Goal: Information Seeking & Learning: Learn about a topic

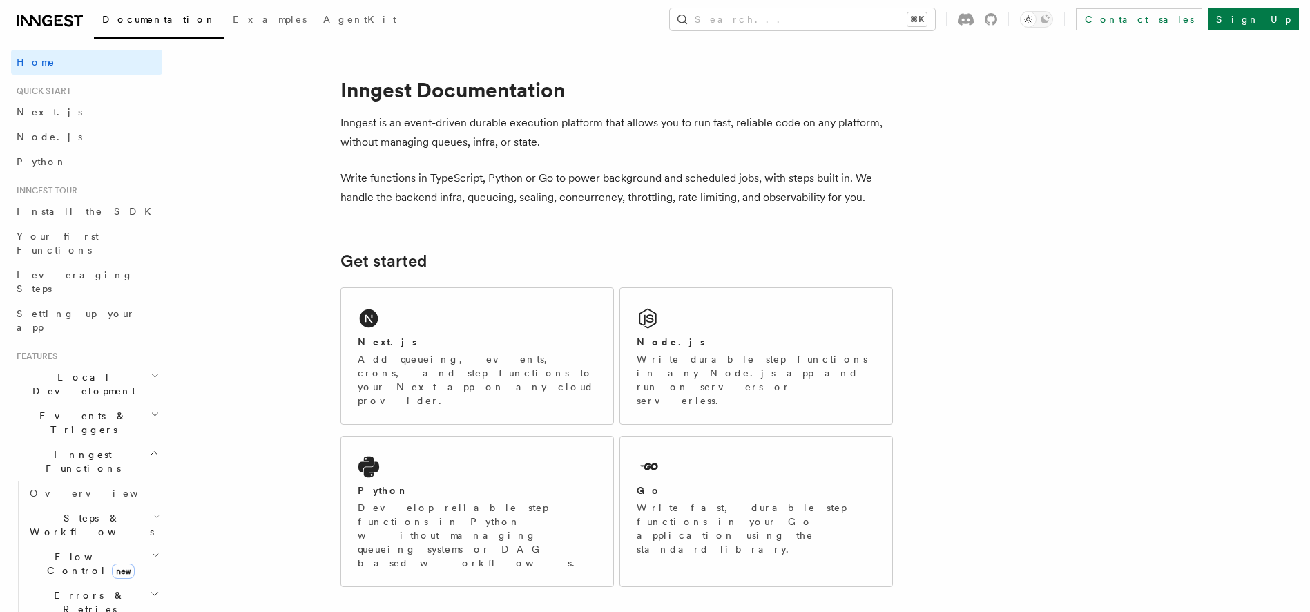
click at [59, 23] on icon at bounding box center [50, 20] width 66 height 17
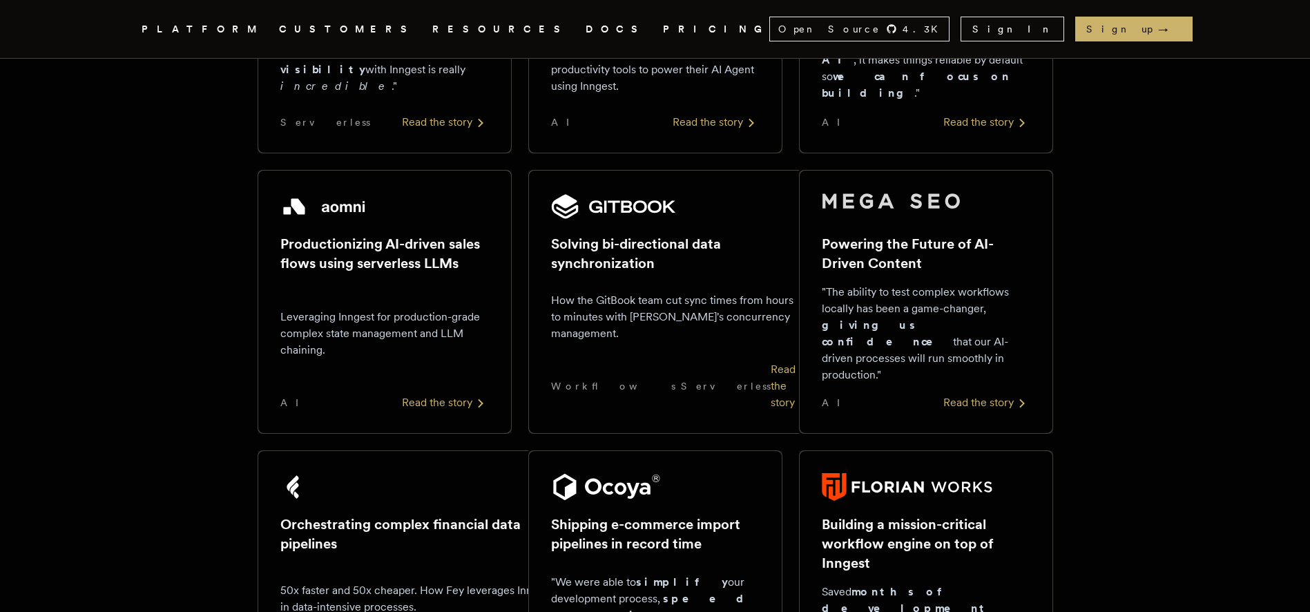
scroll to position [776, 0]
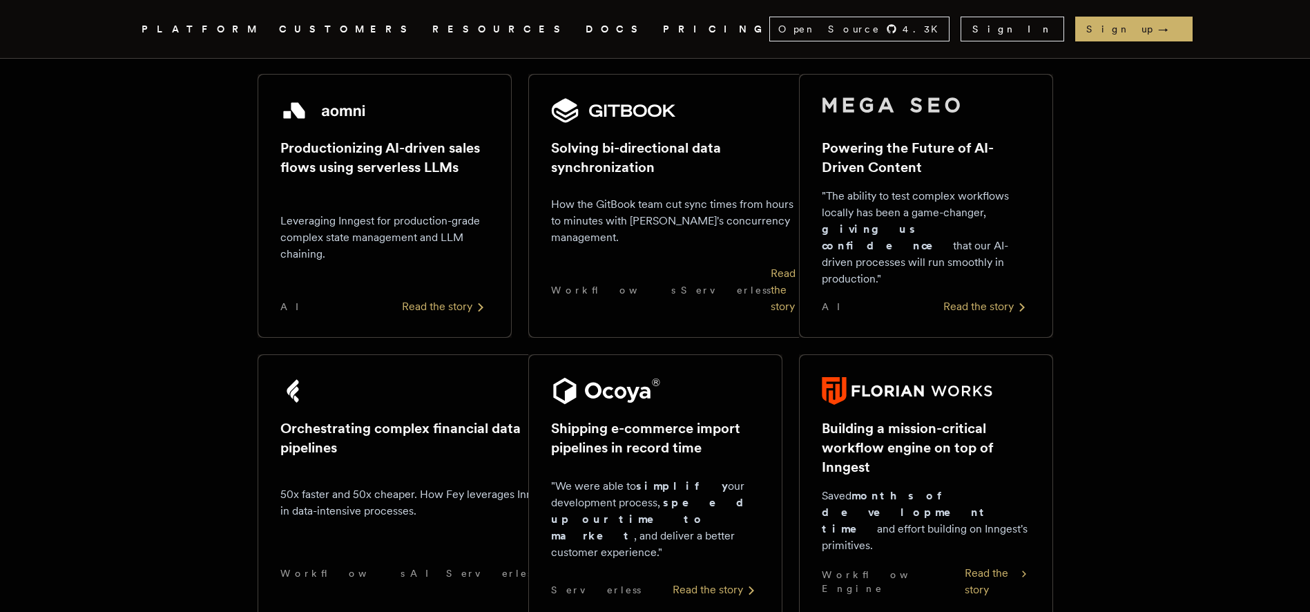
click at [586, 32] on link "DOCS" at bounding box center [616, 29] width 61 height 17
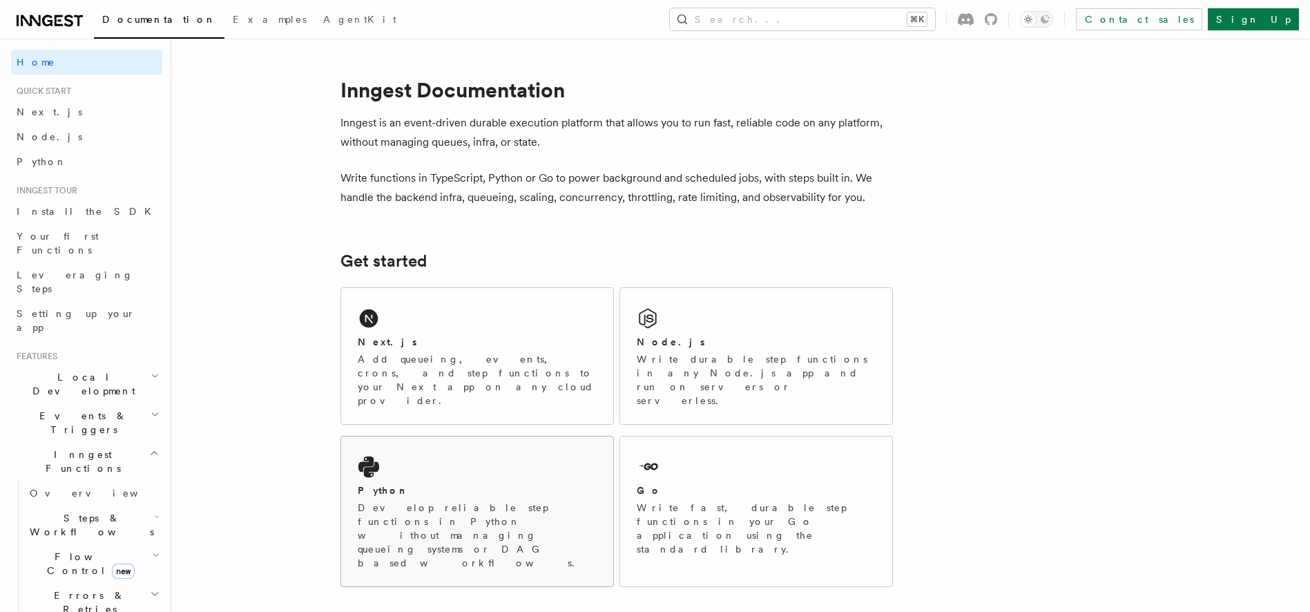
click at [410, 501] on p "Develop reliable step functions in Python without managing queueing systems or …" at bounding box center [477, 535] width 239 height 69
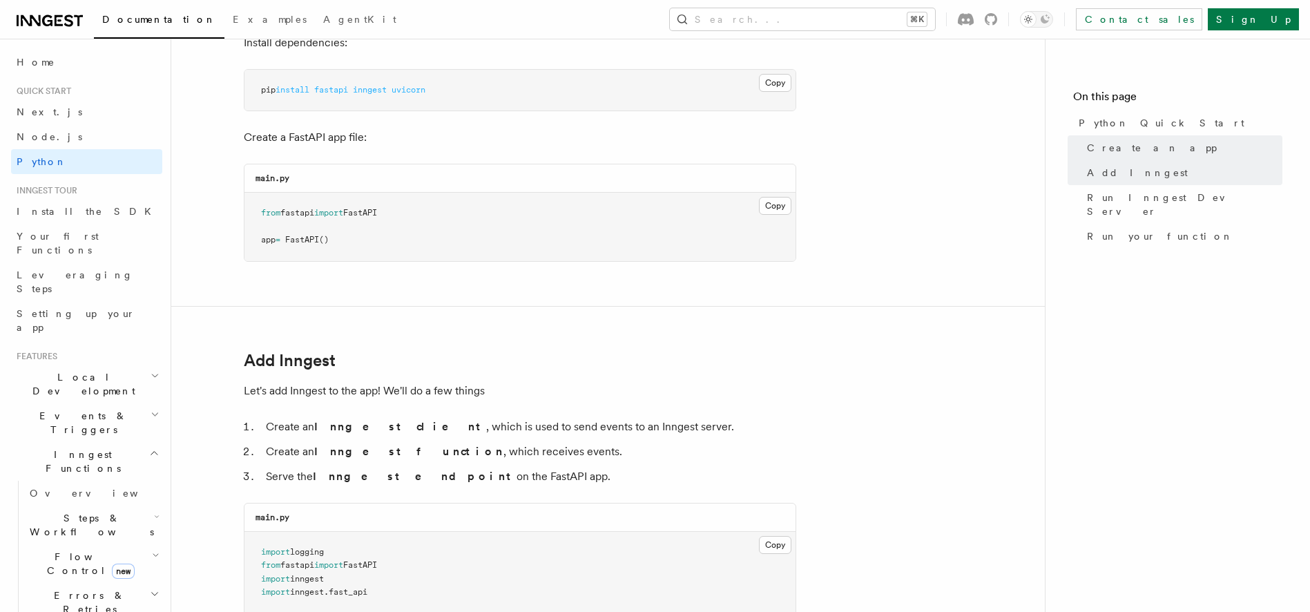
scroll to position [841, 0]
